Goal: Book appointment/travel/reservation

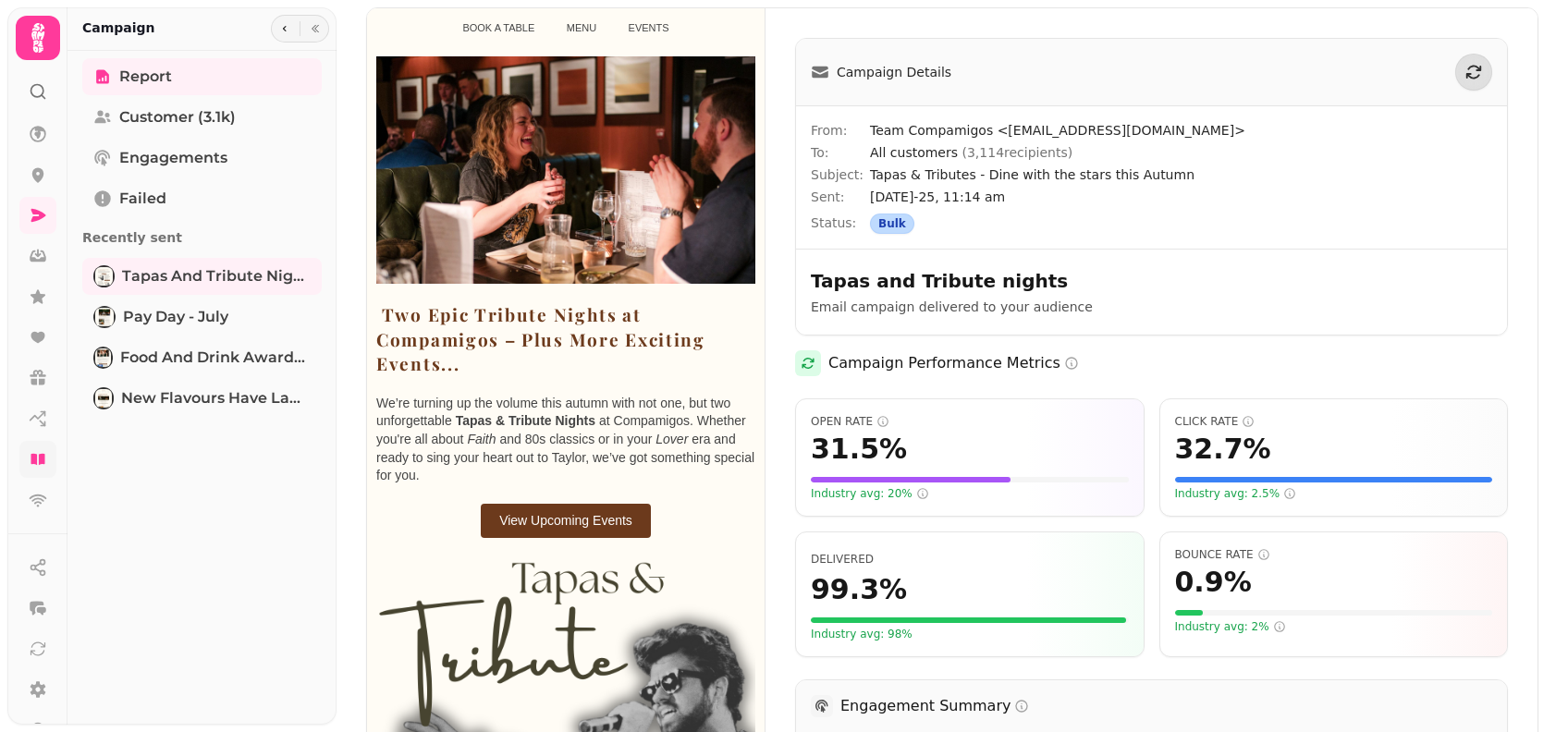
click at [30, 460] on icon at bounding box center [38, 460] width 19 height 19
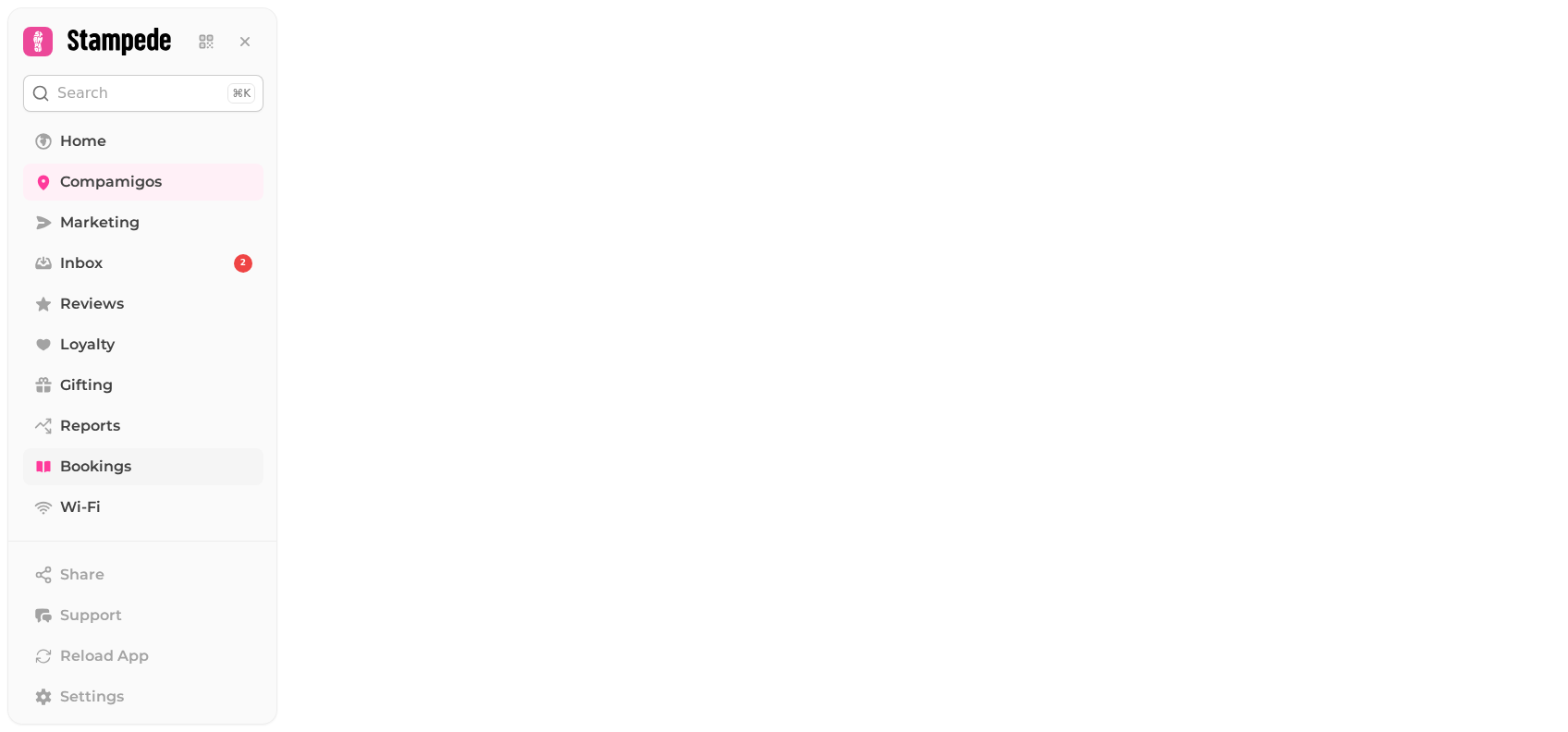
click at [30, 460] on link "Bookings" at bounding box center [144, 467] width 241 height 37
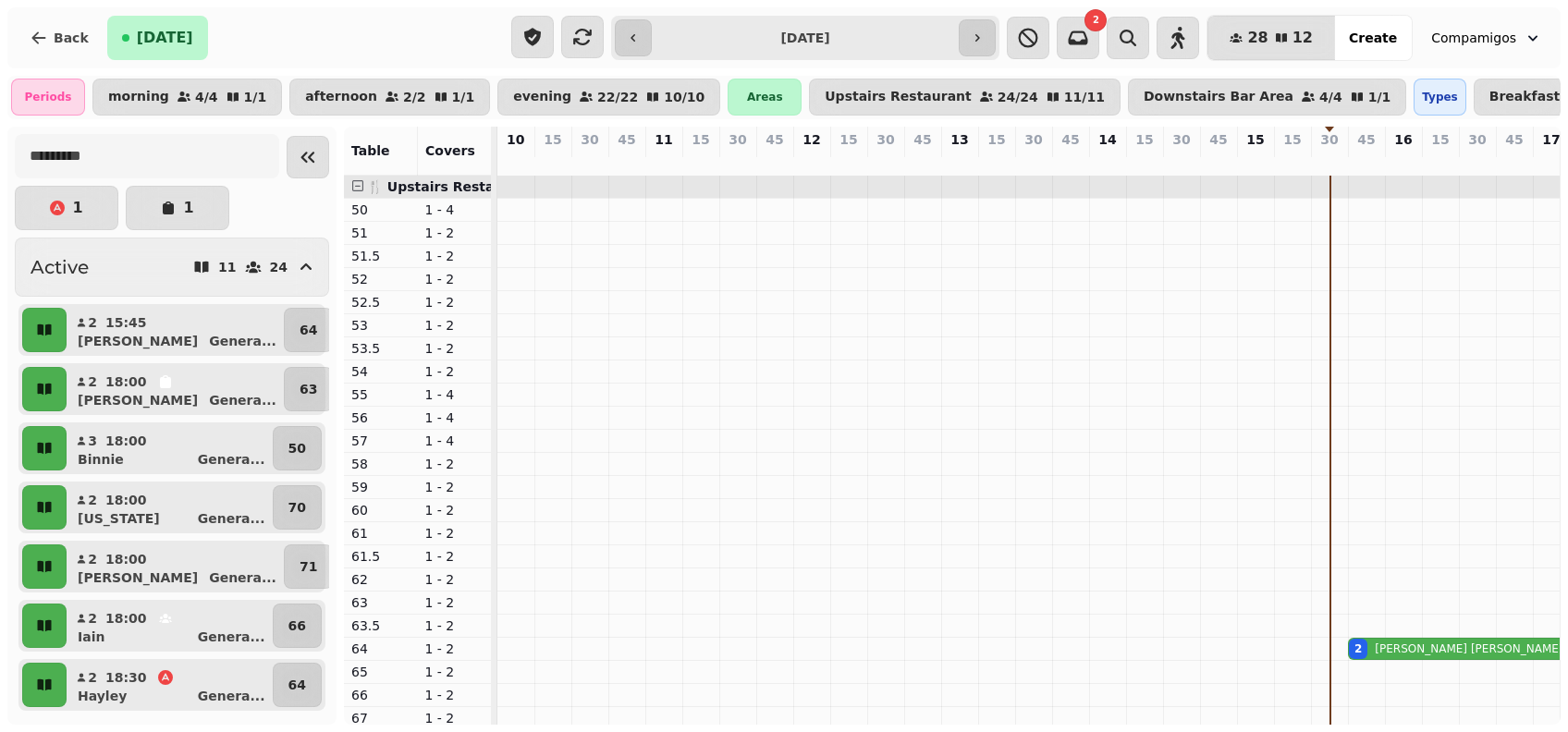
scroll to position [0, 710]
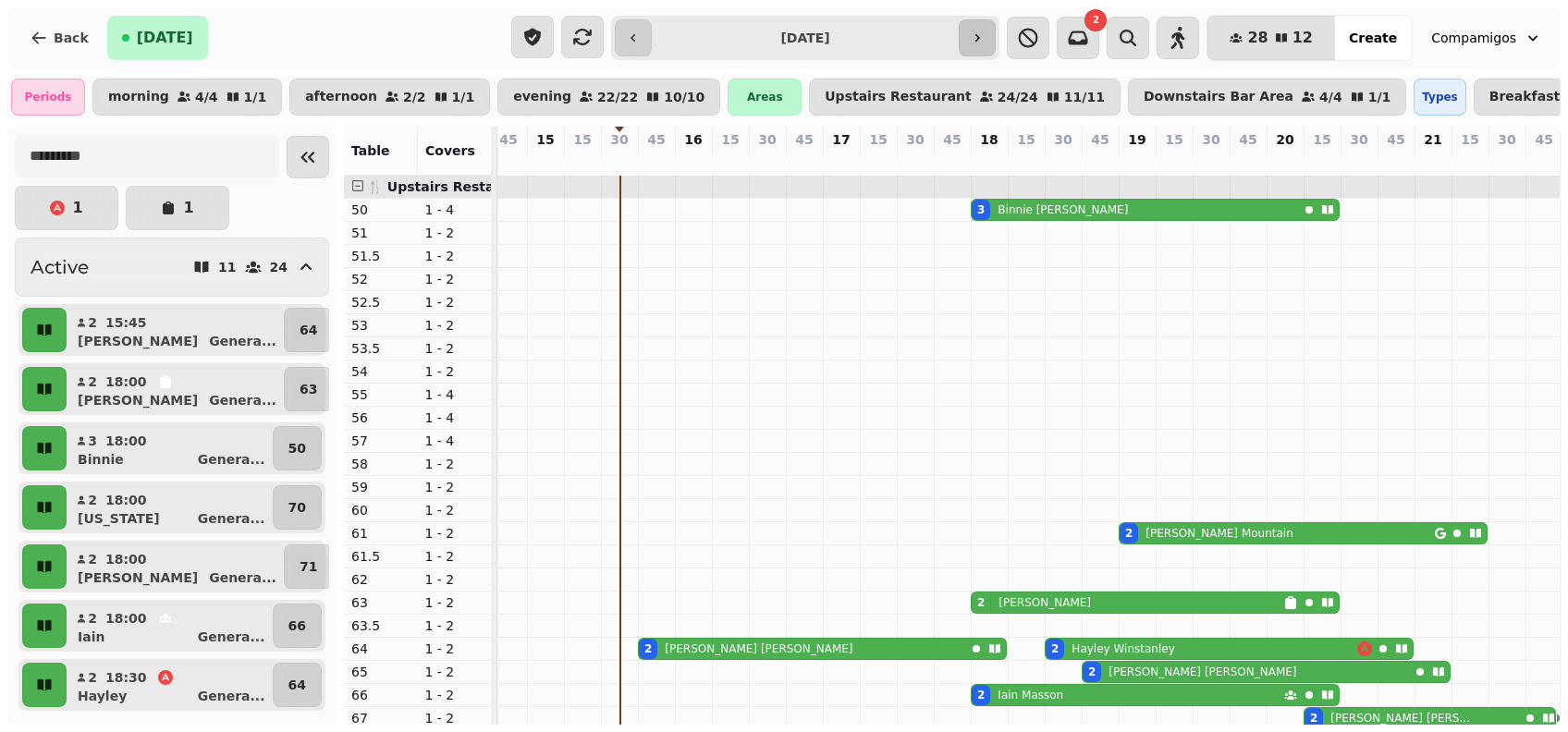
click at [984, 39] on icon "button" at bounding box center [978, 38] width 15 height 15
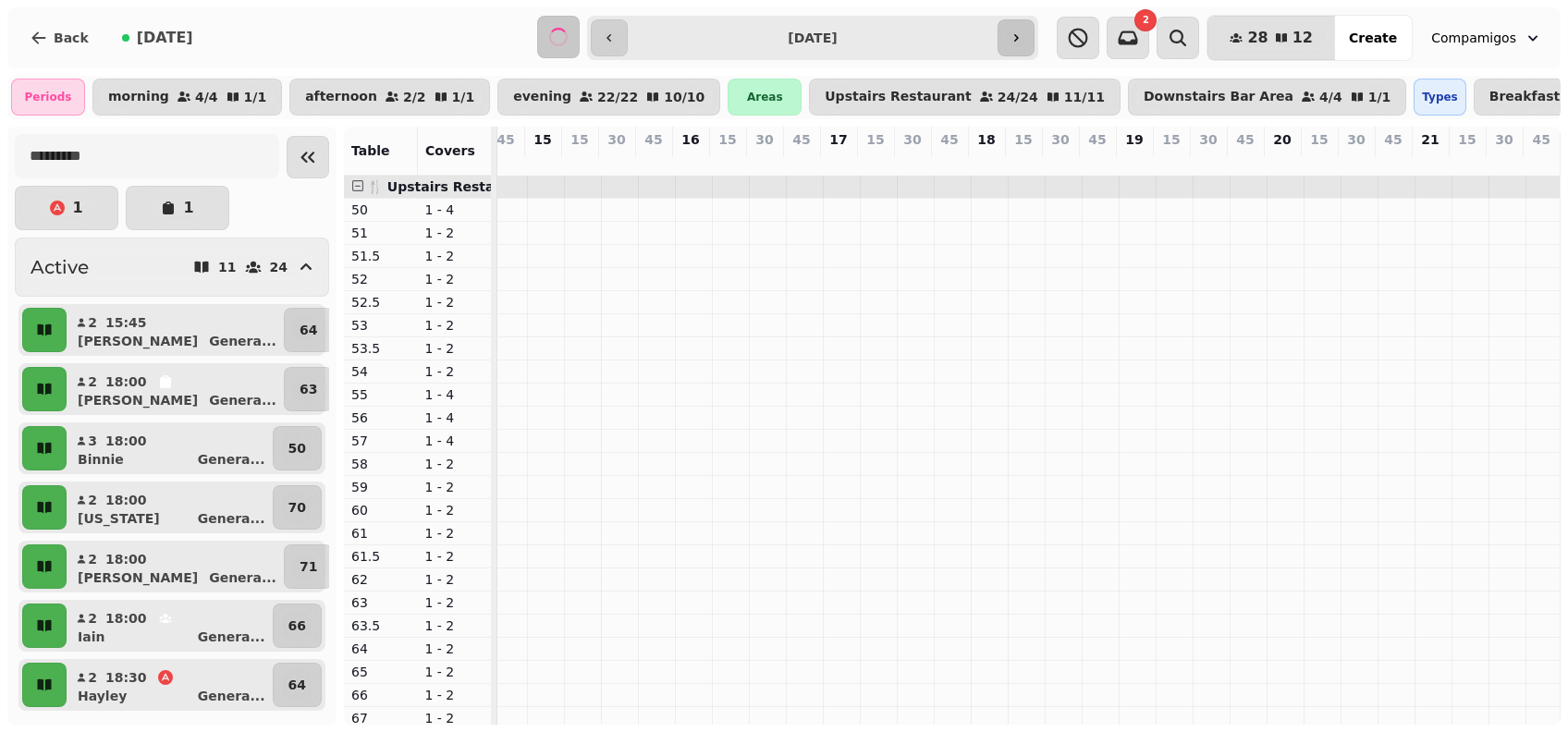
scroll to position [0, 728]
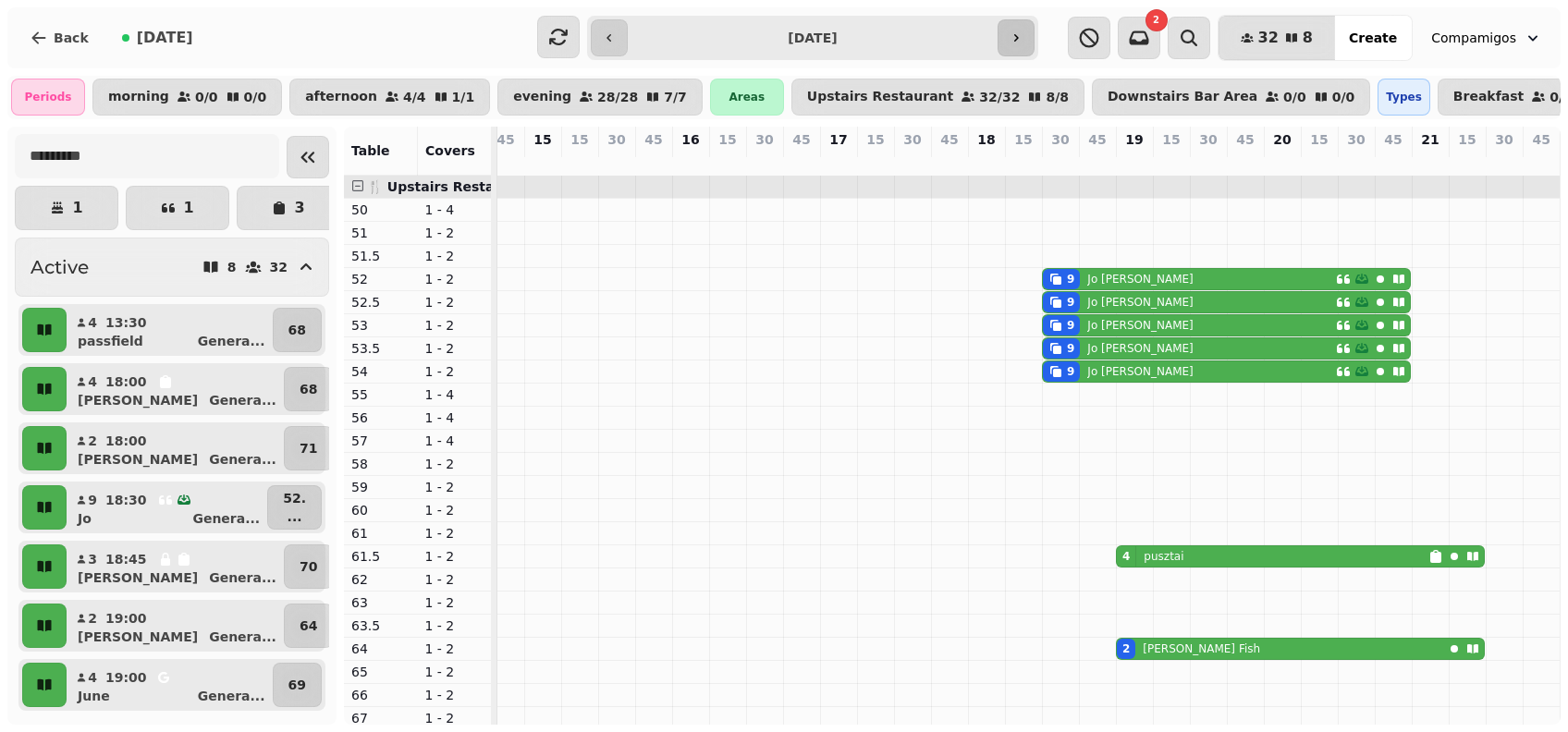
click at [1006, 39] on button "button" at bounding box center [1016, 38] width 37 height 37
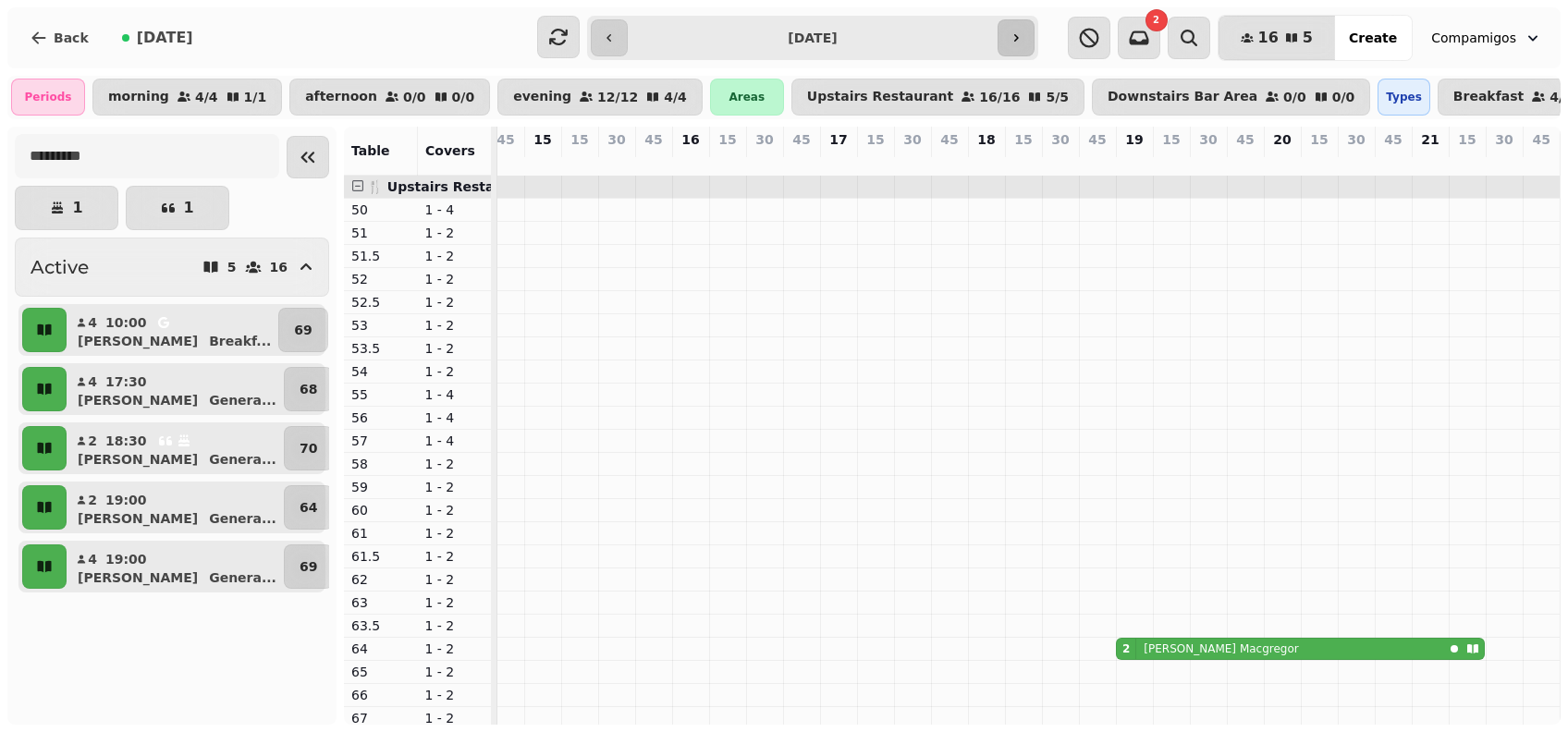
click at [1006, 39] on button "button" at bounding box center [1016, 38] width 37 height 37
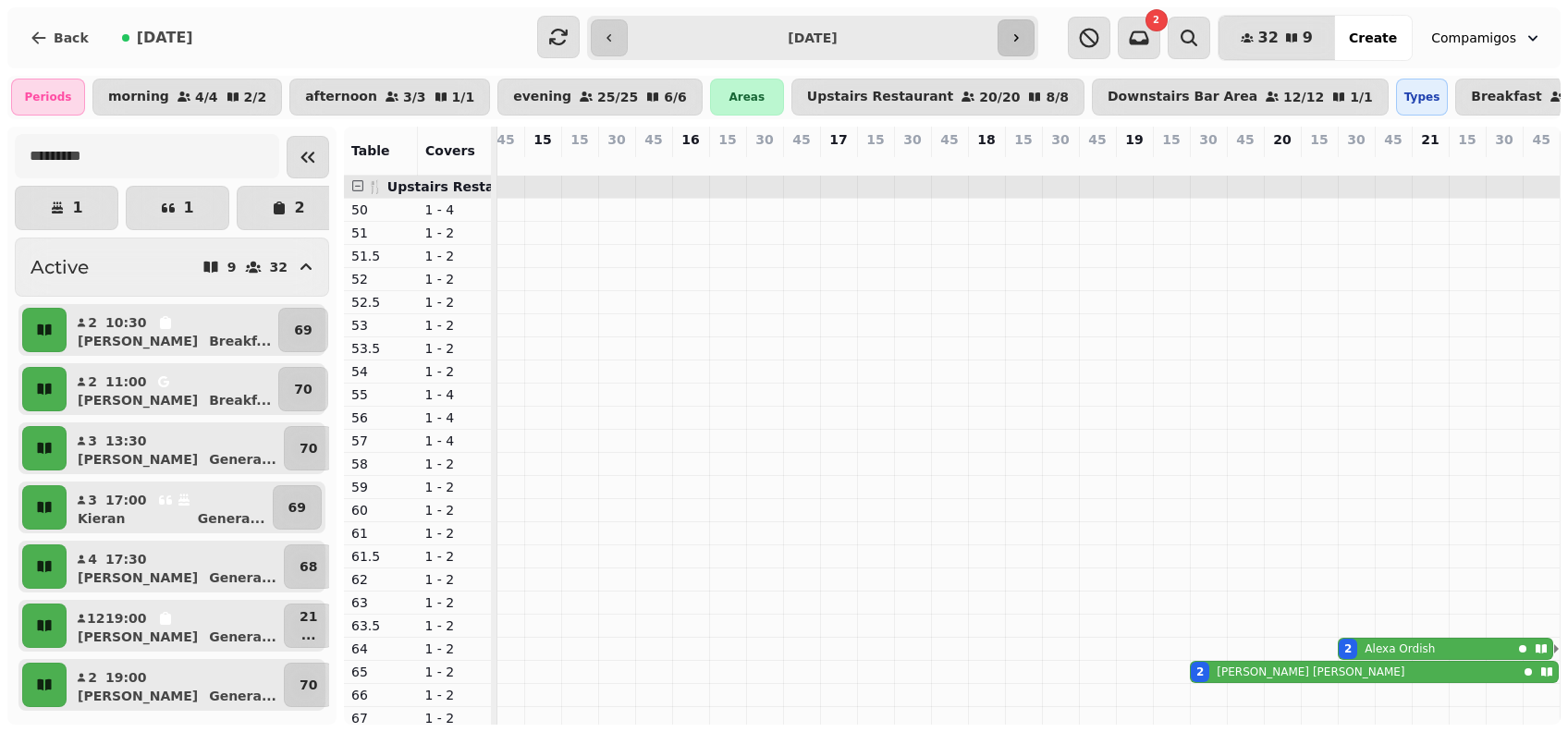
click at [1006, 39] on button "button" at bounding box center [1016, 38] width 37 height 37
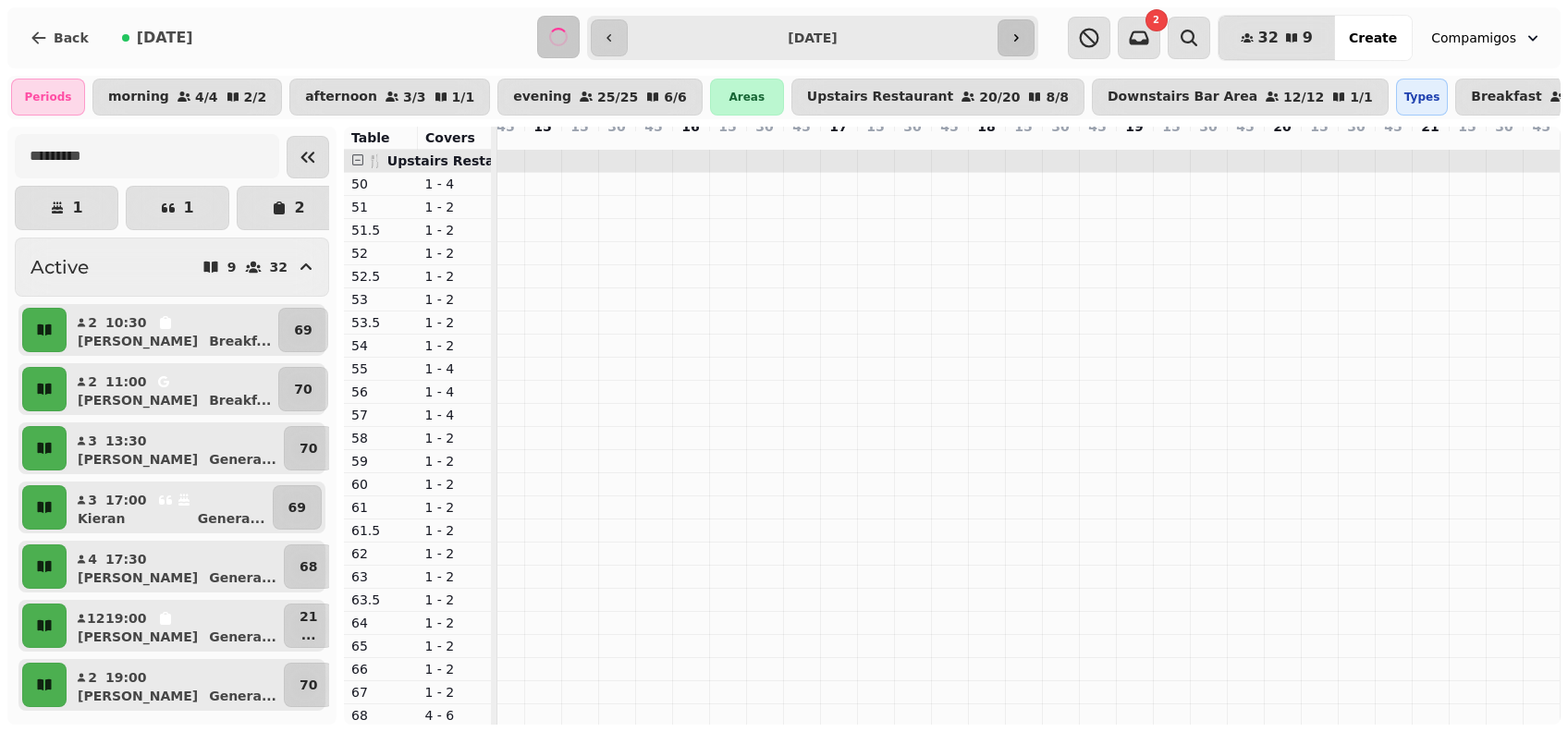
type input "**********"
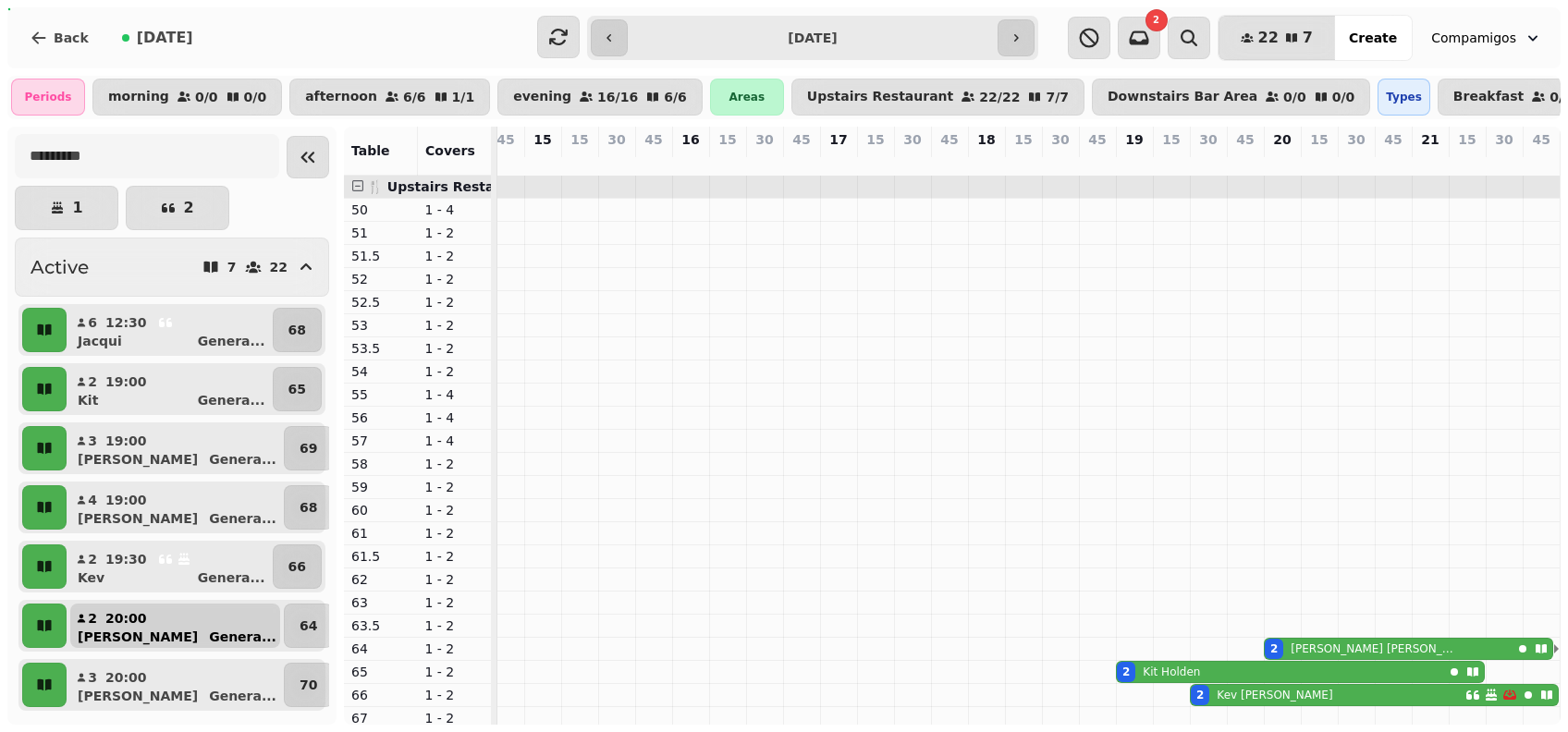
click at [141, 628] on div "20:00" at bounding box center [132, 618] width 52 height 19
select select "**********"
select select "*"
select select "****"
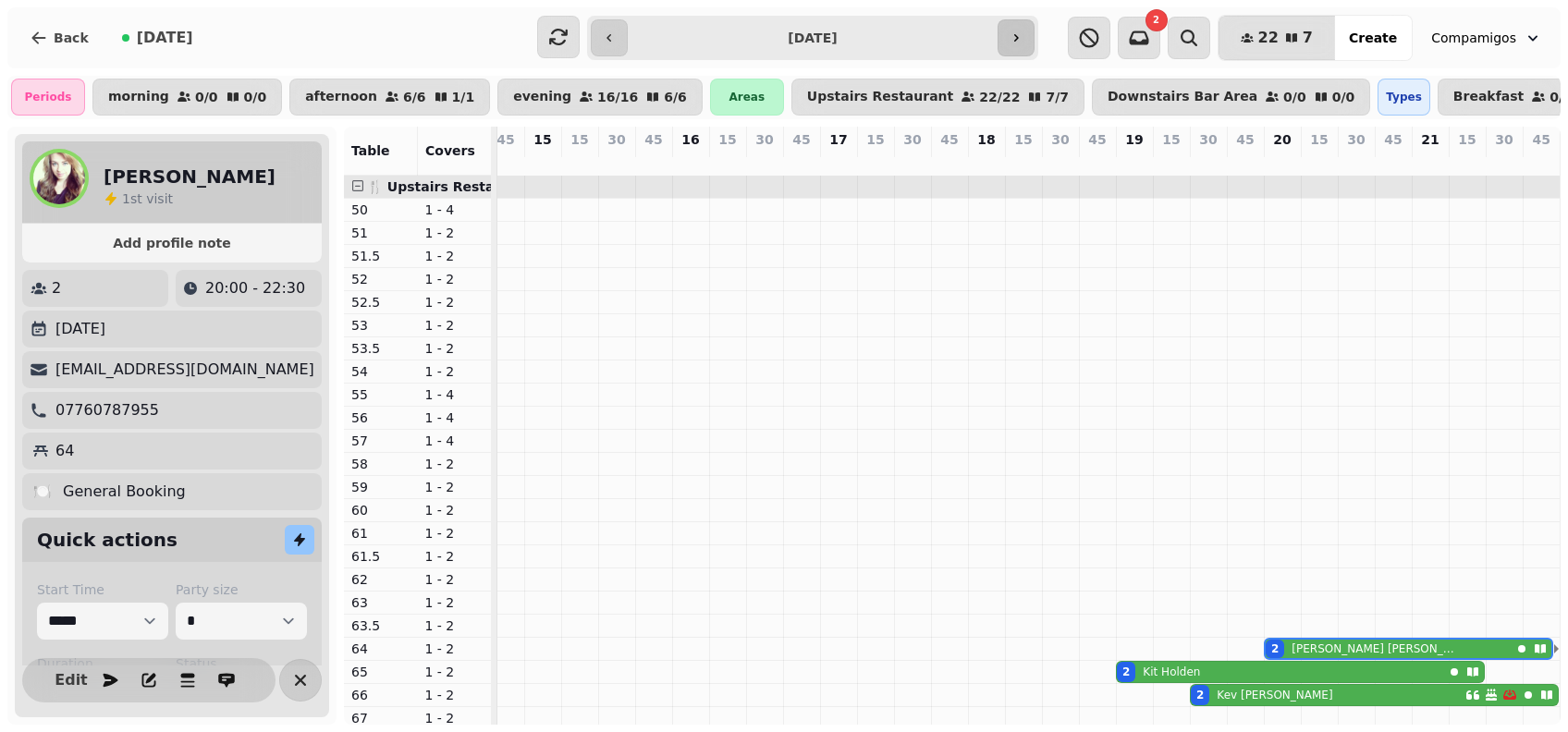
click at [1024, 38] on button "button" at bounding box center [1016, 38] width 37 height 37
type input "**********"
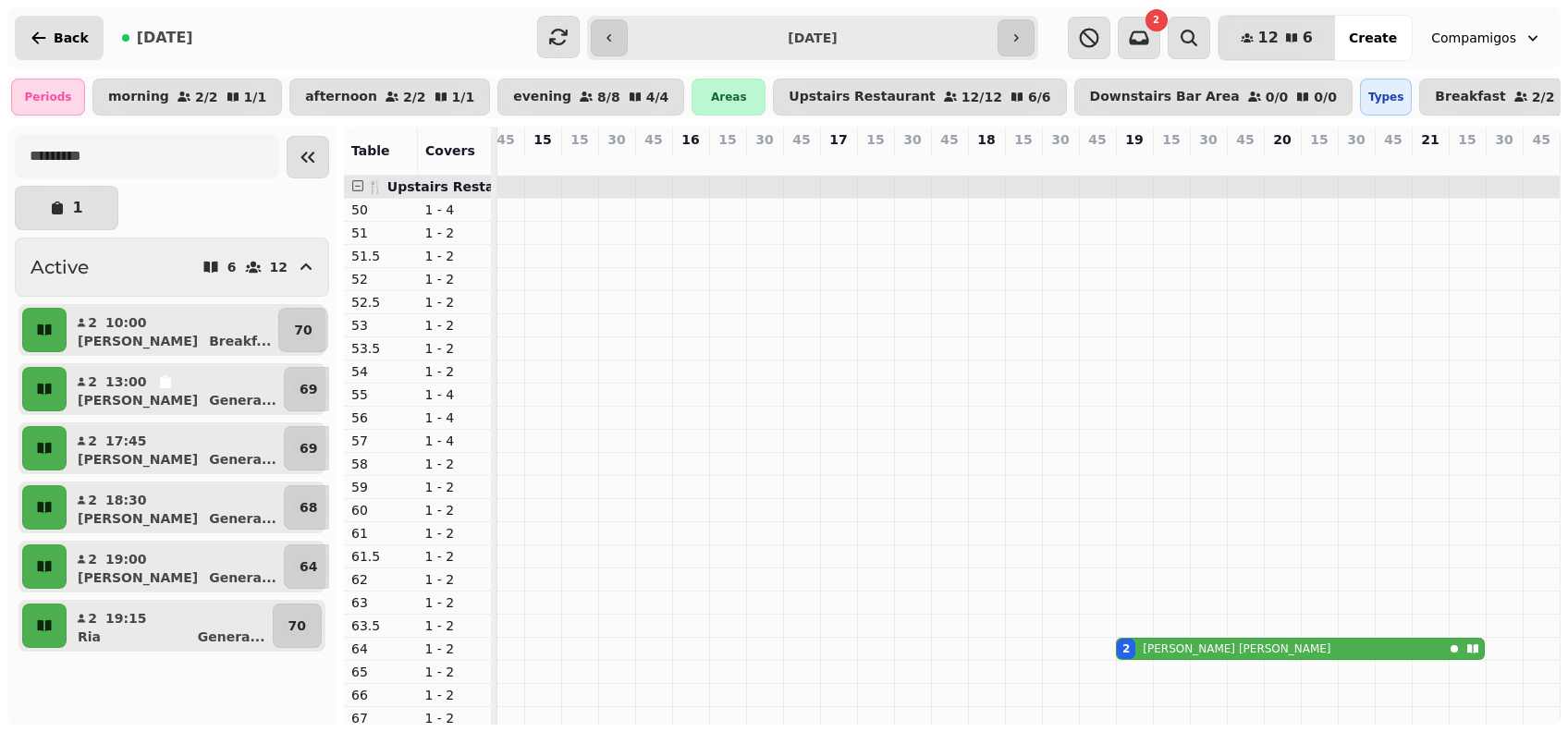
click at [47, 29] on icon "button" at bounding box center [39, 38] width 19 height 19
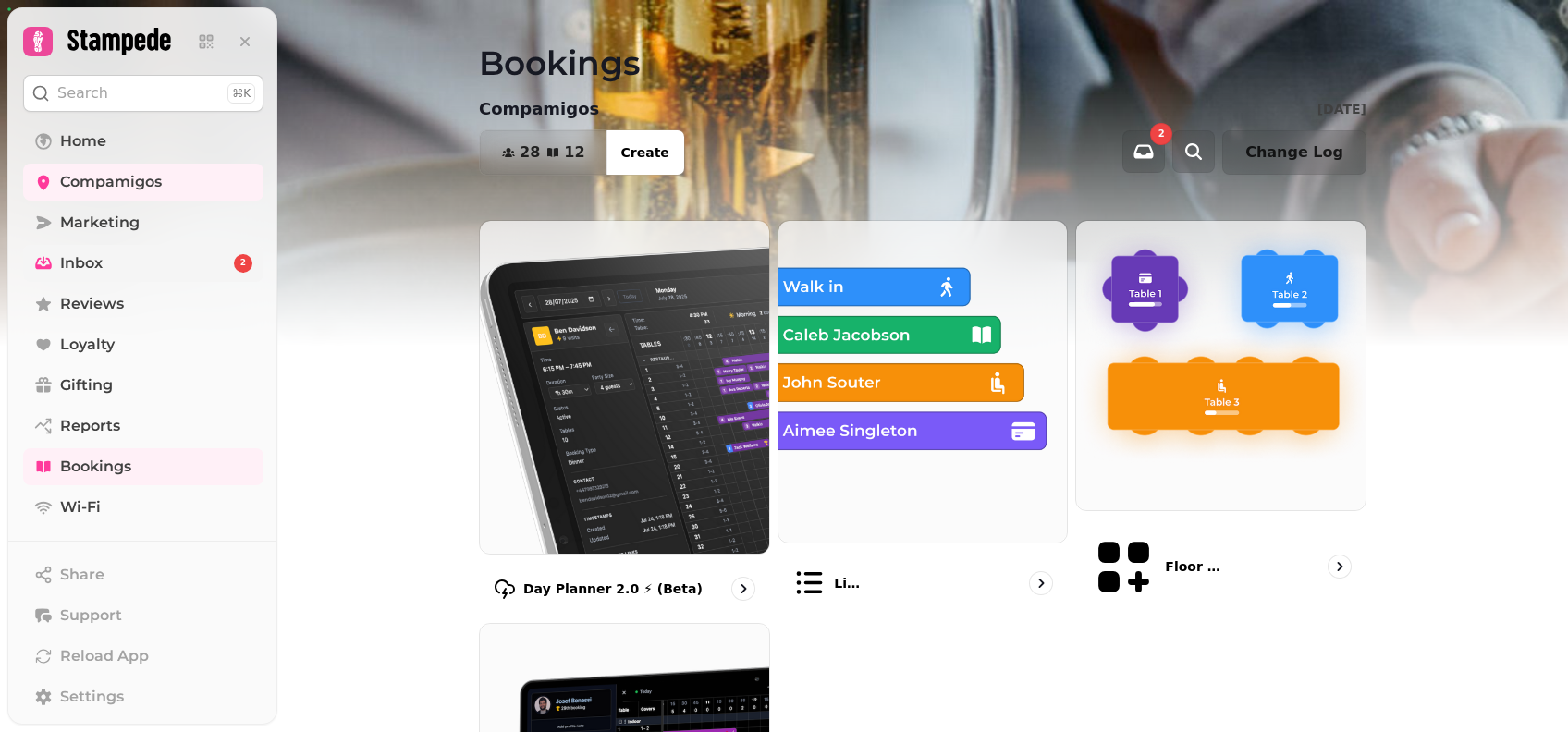
click at [78, 264] on span "Inbox" at bounding box center [81, 264] width 43 height 22
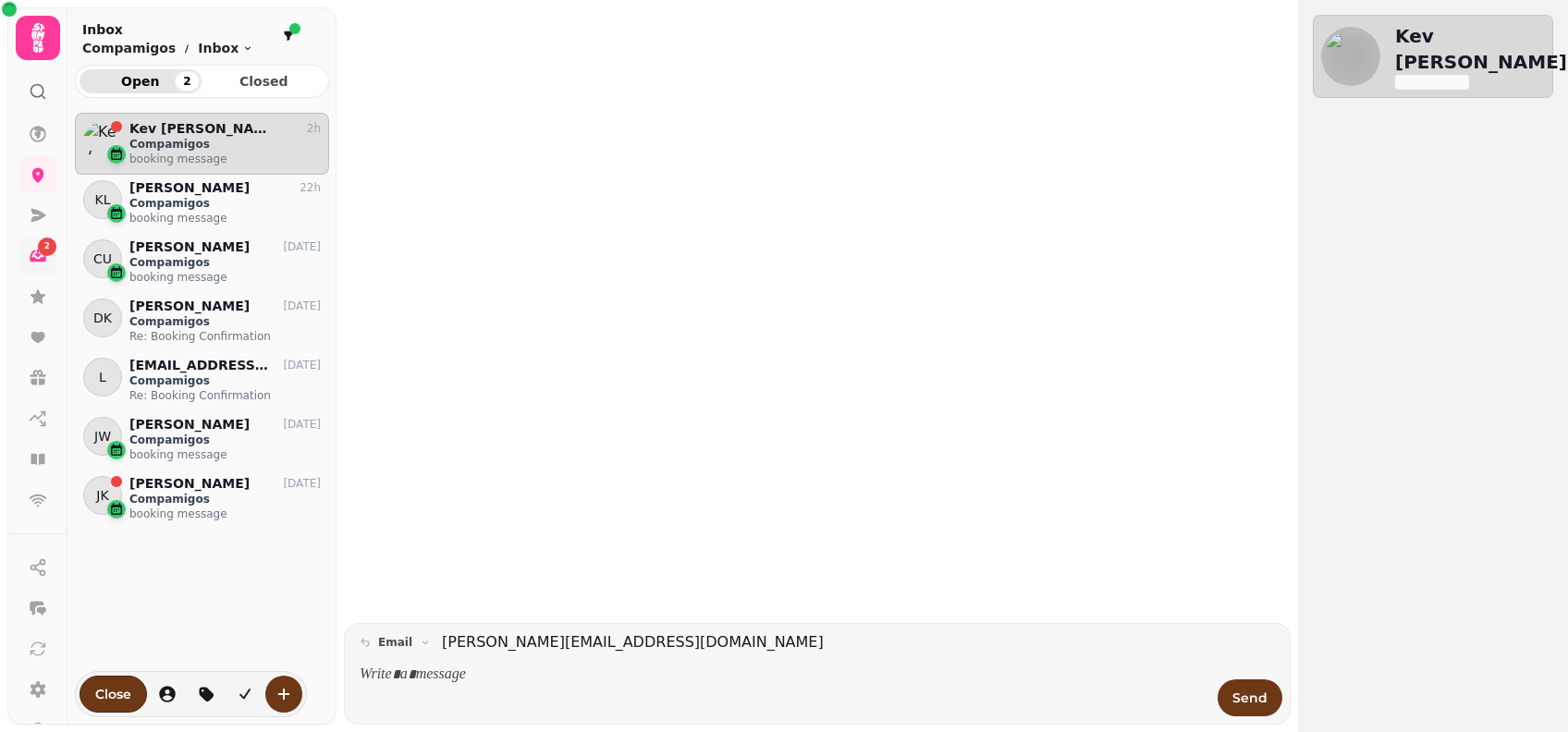
scroll to position [584, 235]
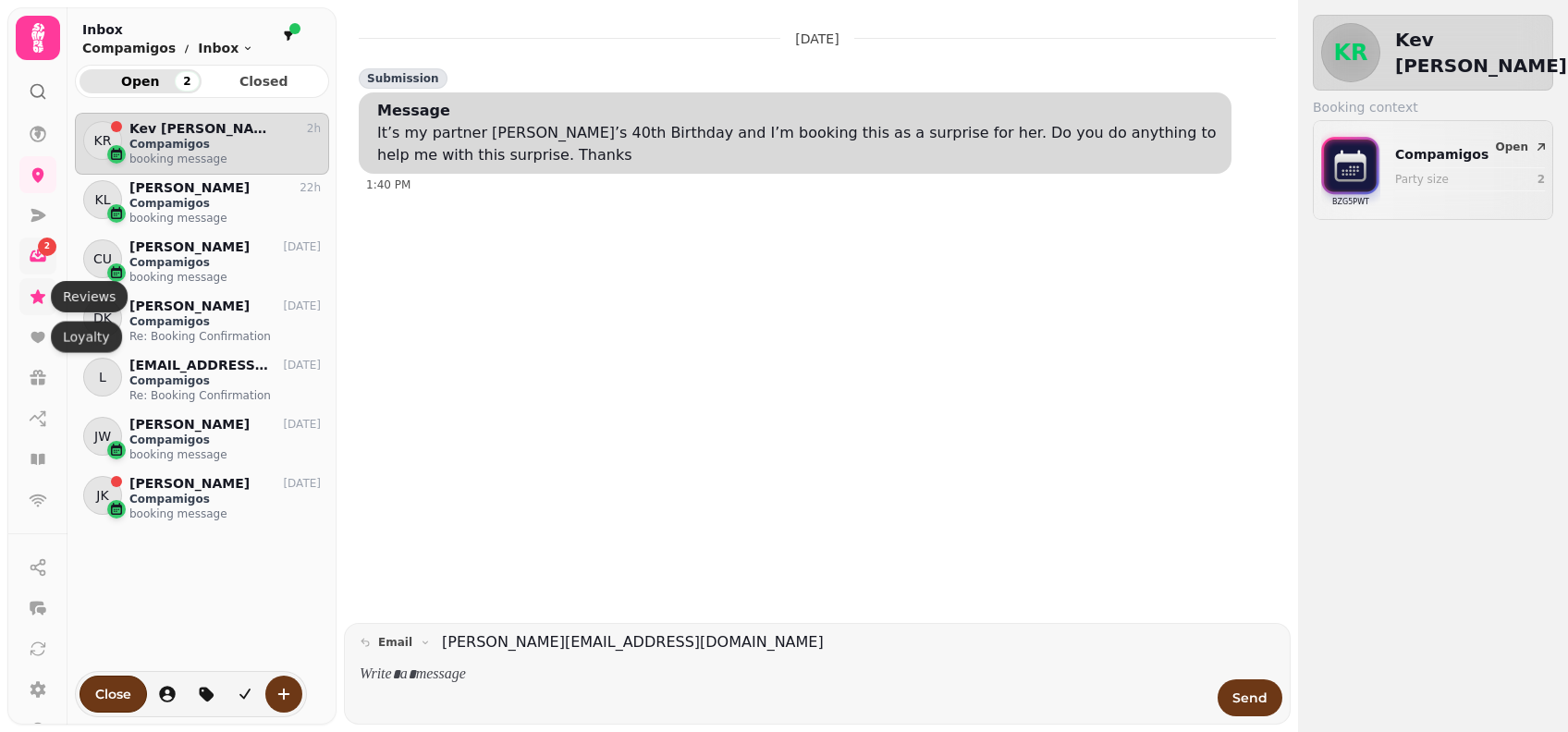
click at [29, 303] on icon at bounding box center [38, 297] width 19 height 19
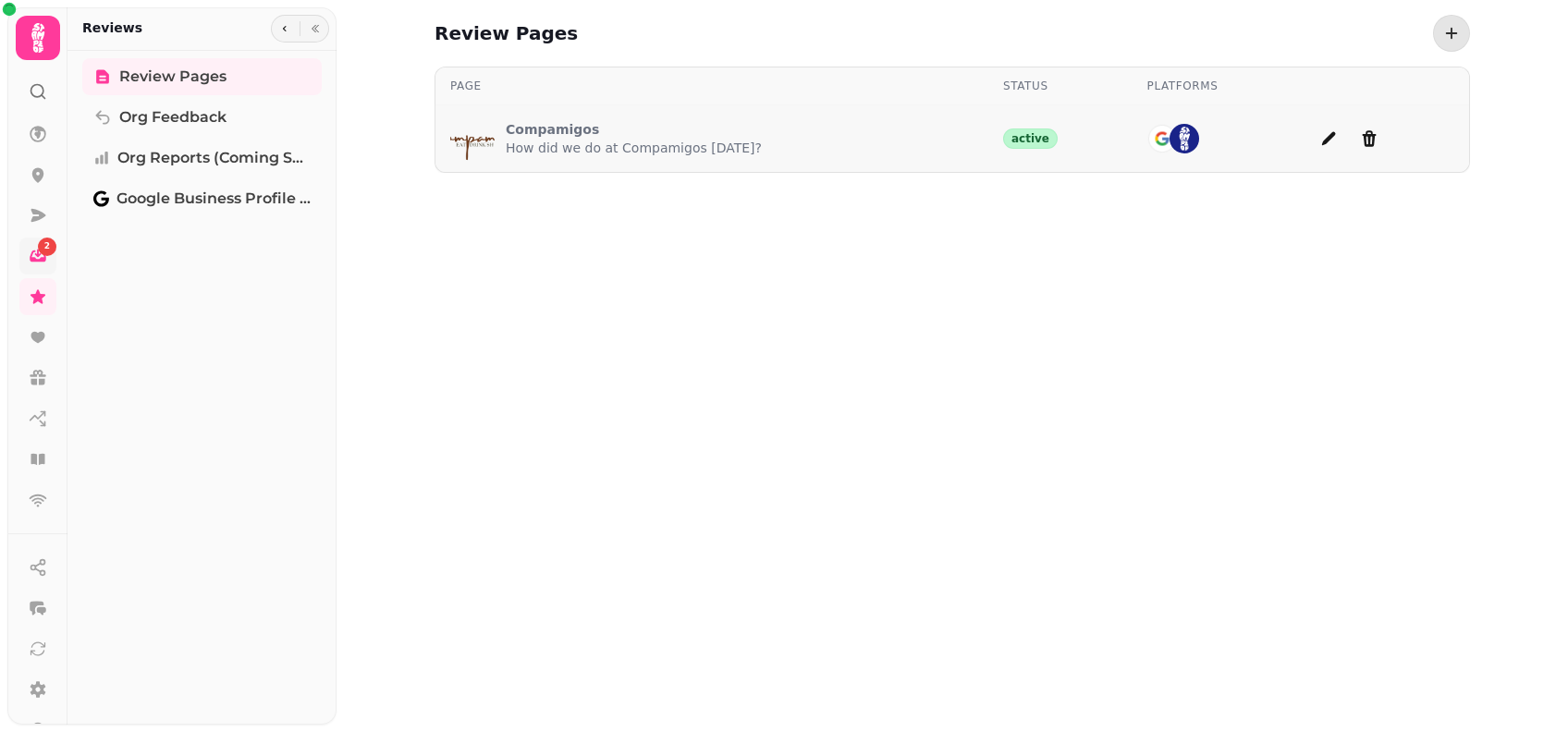
click at [562, 126] on p "Compamigos" at bounding box center [633, 130] width 256 height 19
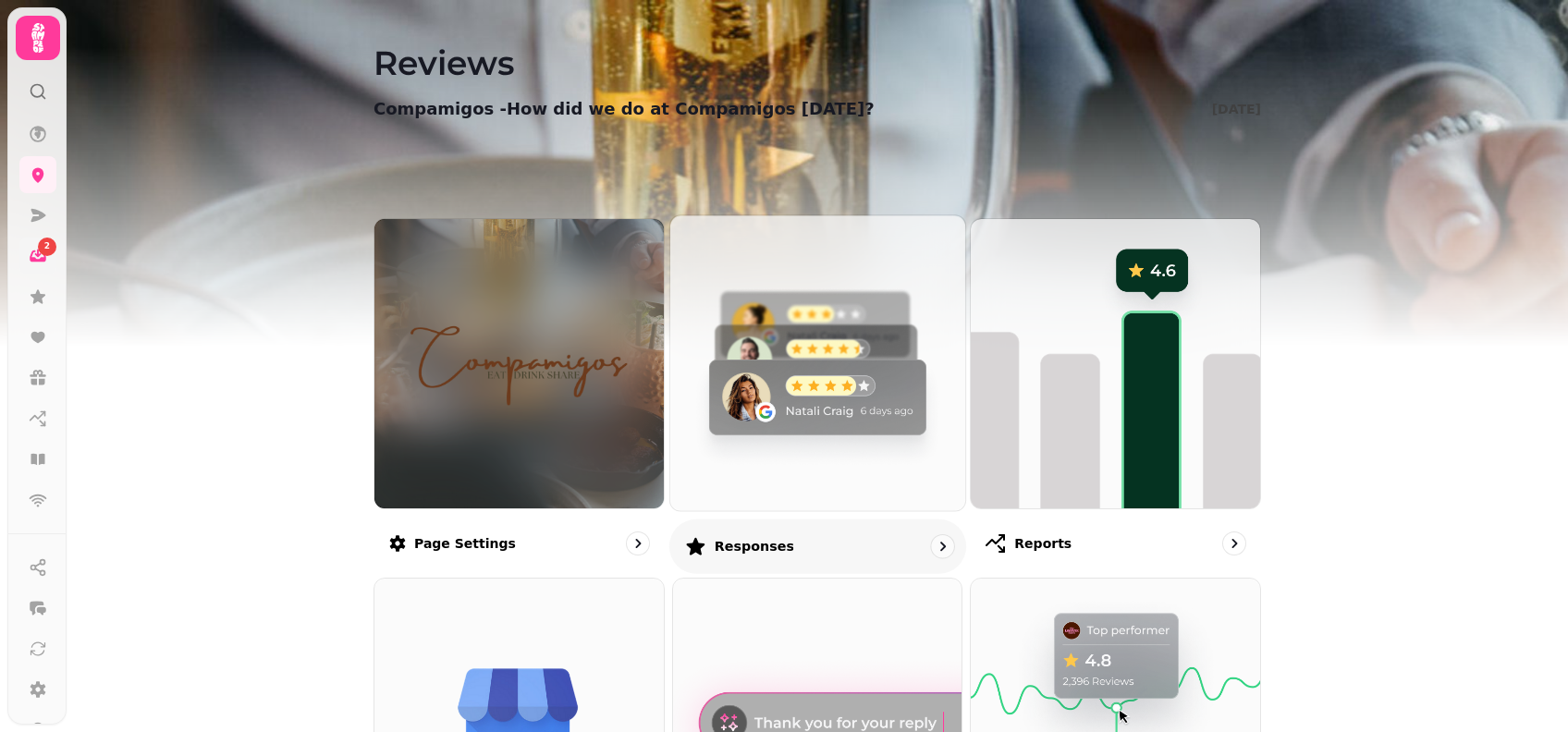
click at [786, 369] on img at bounding box center [818, 363] width 325 height 325
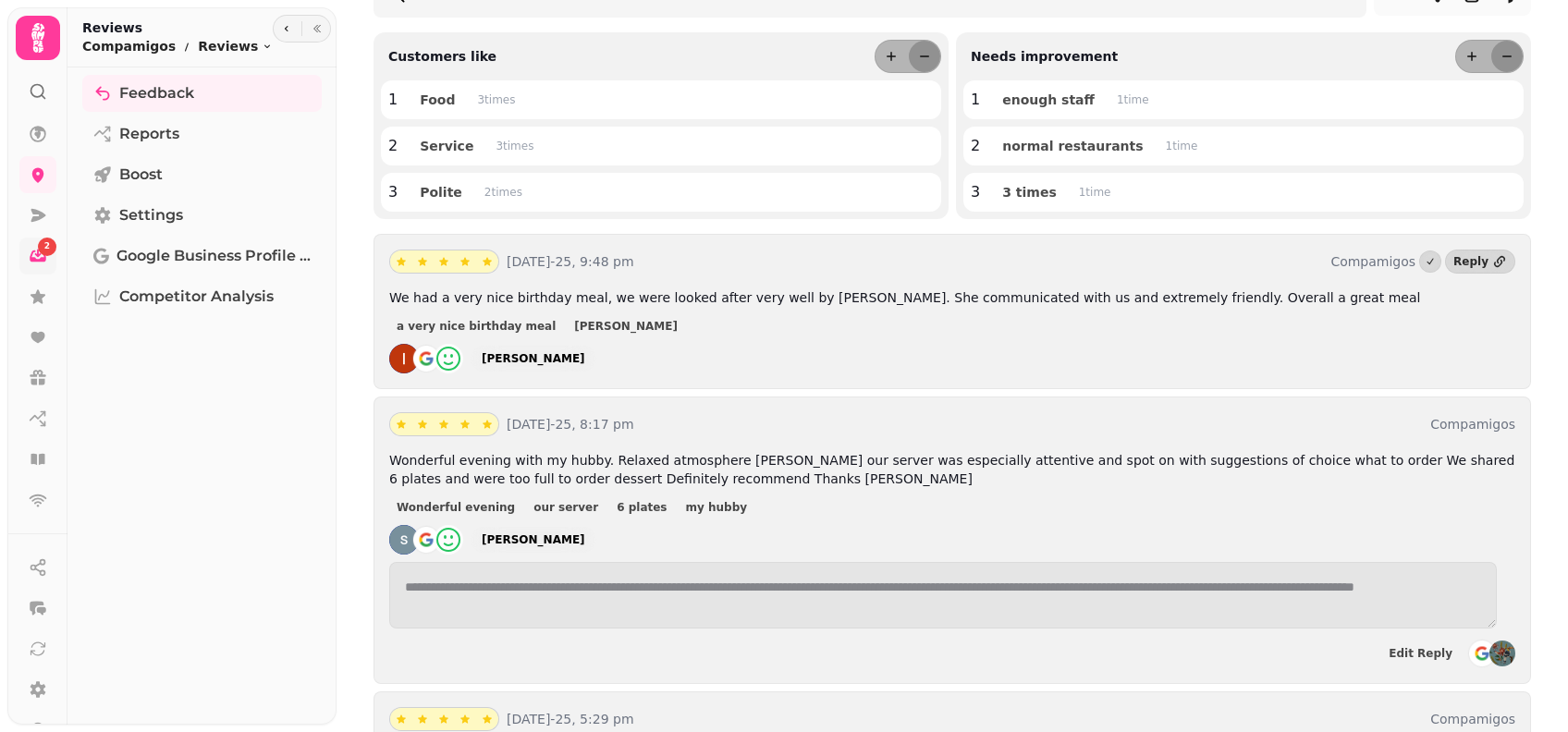
scroll to position [199, 0]
